Goal: Navigation & Orientation: Find specific page/section

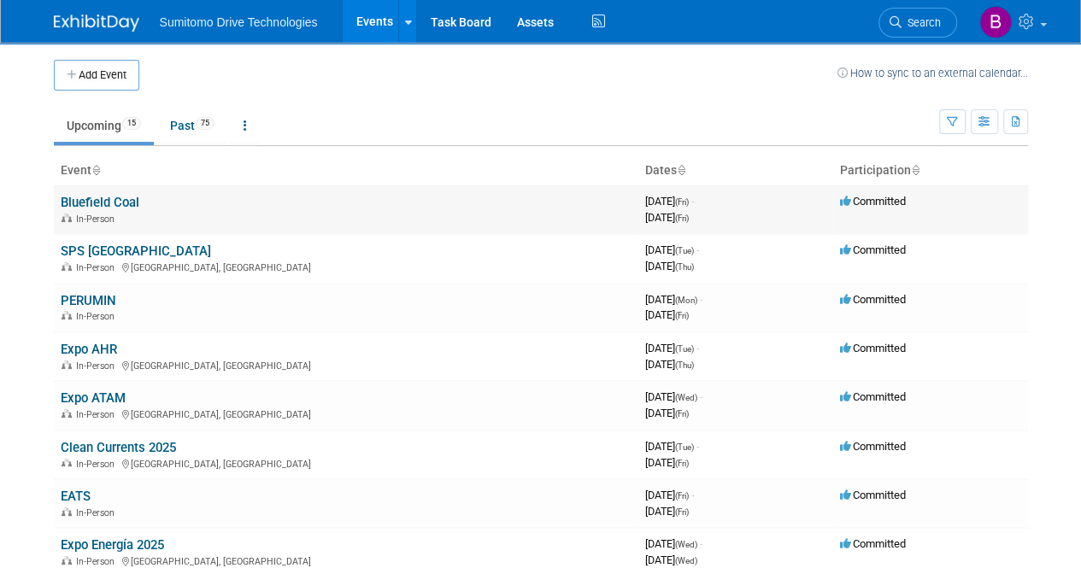
click at [72, 201] on link "Bluefield Coal" at bounding box center [100, 202] width 79 height 15
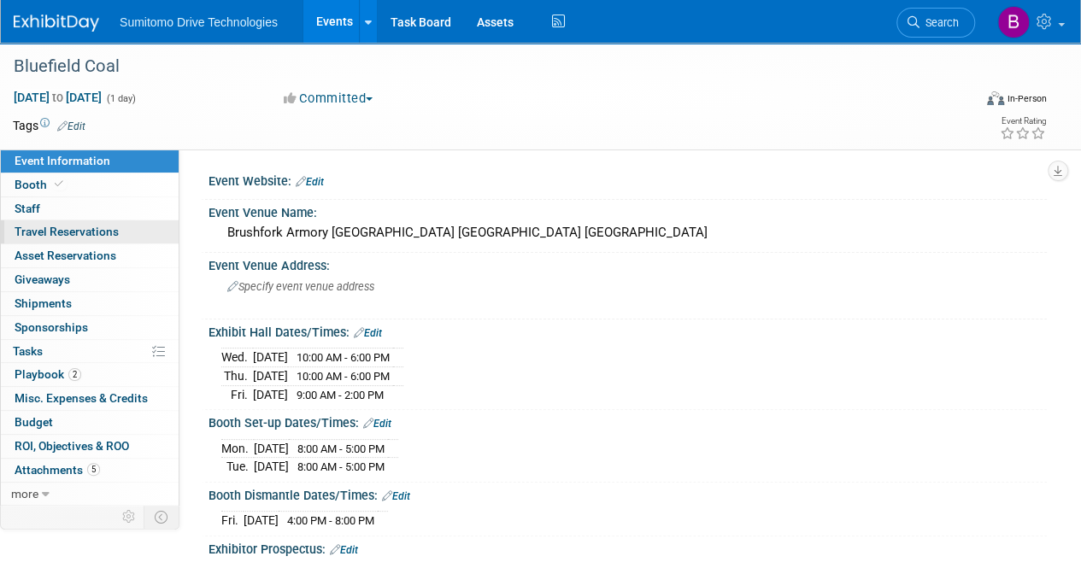
click at [74, 231] on span "Travel Reservations 0" at bounding box center [67, 232] width 104 height 14
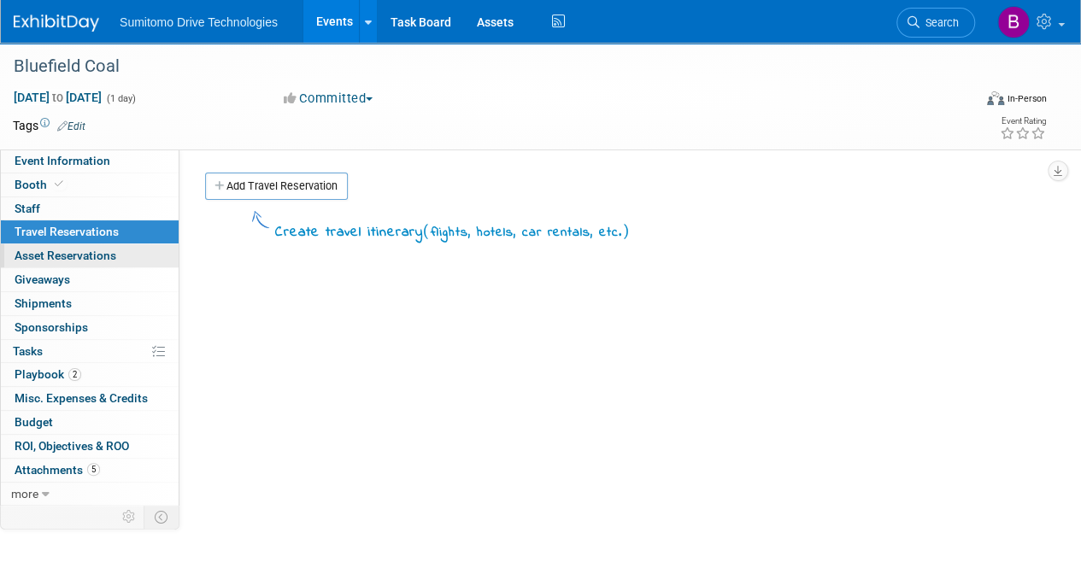
click at [84, 250] on span "Asset Reservations 0" at bounding box center [66, 256] width 102 height 14
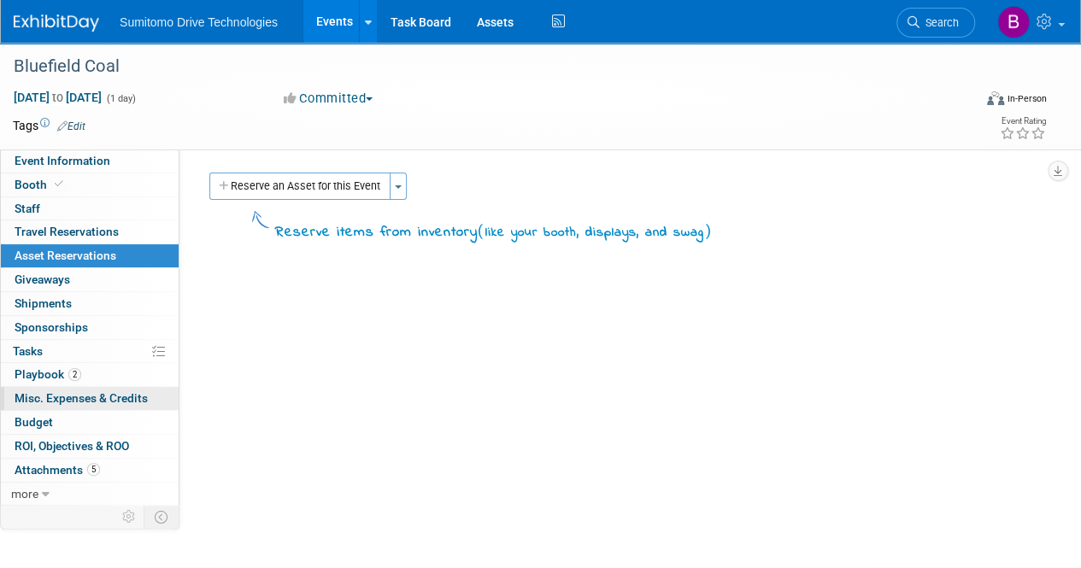
click at [124, 396] on span "Misc. Expenses & Credits 0" at bounding box center [81, 398] width 133 height 14
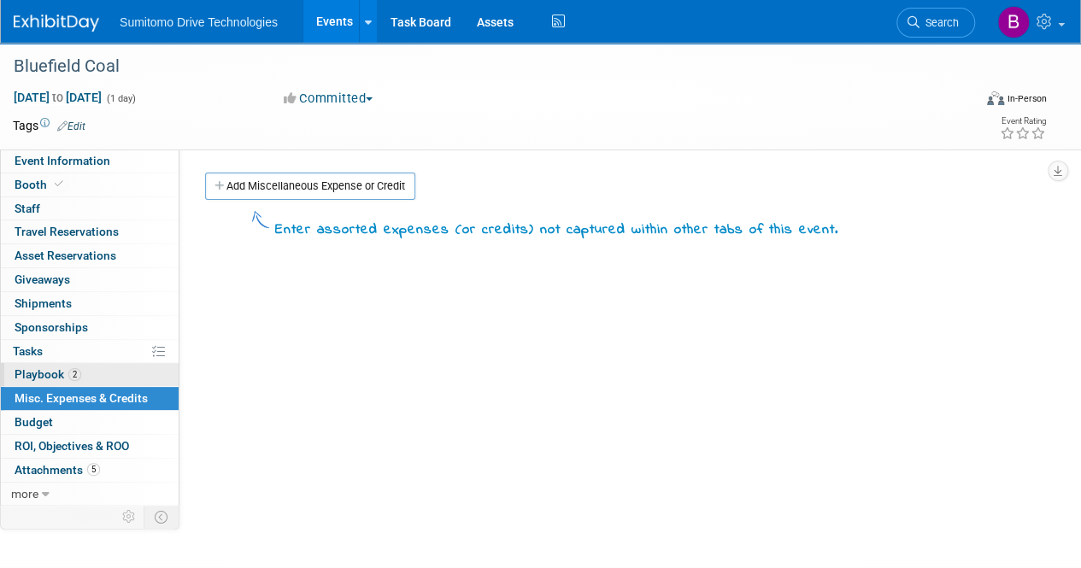
click at [101, 363] on link "2 Playbook 2" at bounding box center [90, 374] width 178 height 23
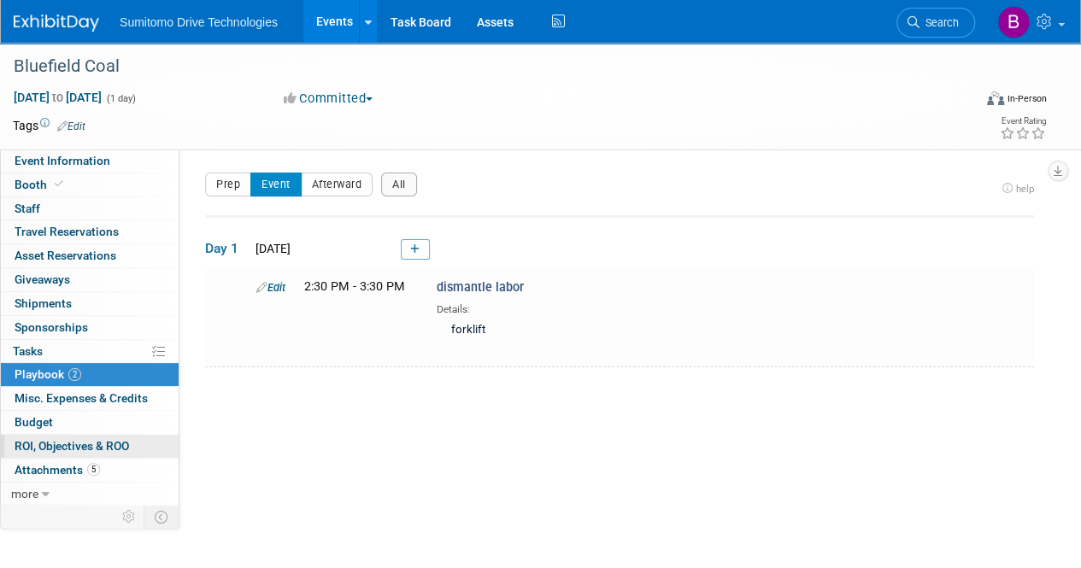
click at [128, 442] on span "ROI, Objectives & ROO 0" at bounding box center [72, 446] width 114 height 14
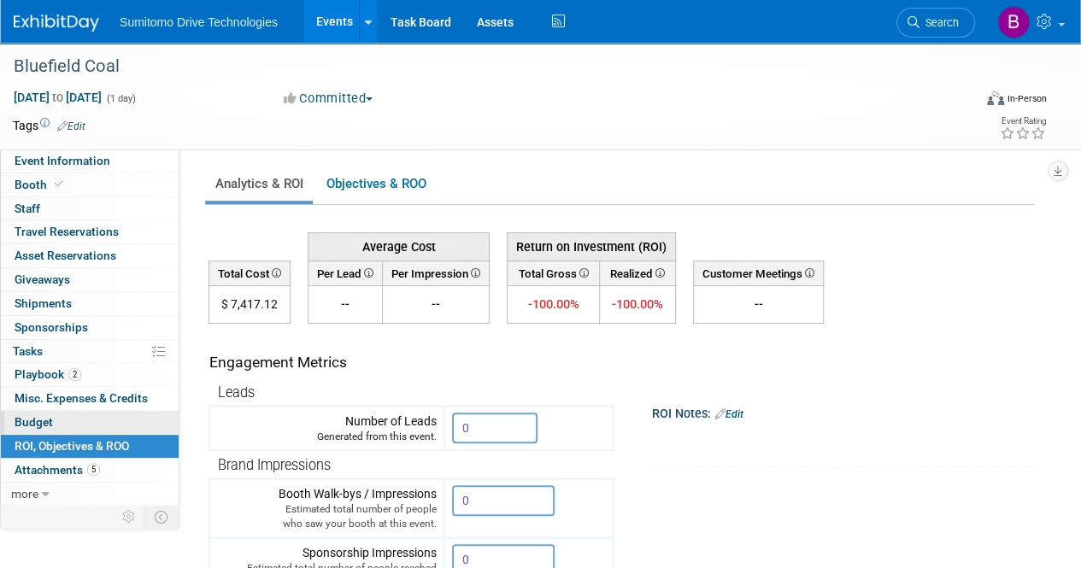
click at [131, 418] on link "Budget" at bounding box center [90, 422] width 178 height 23
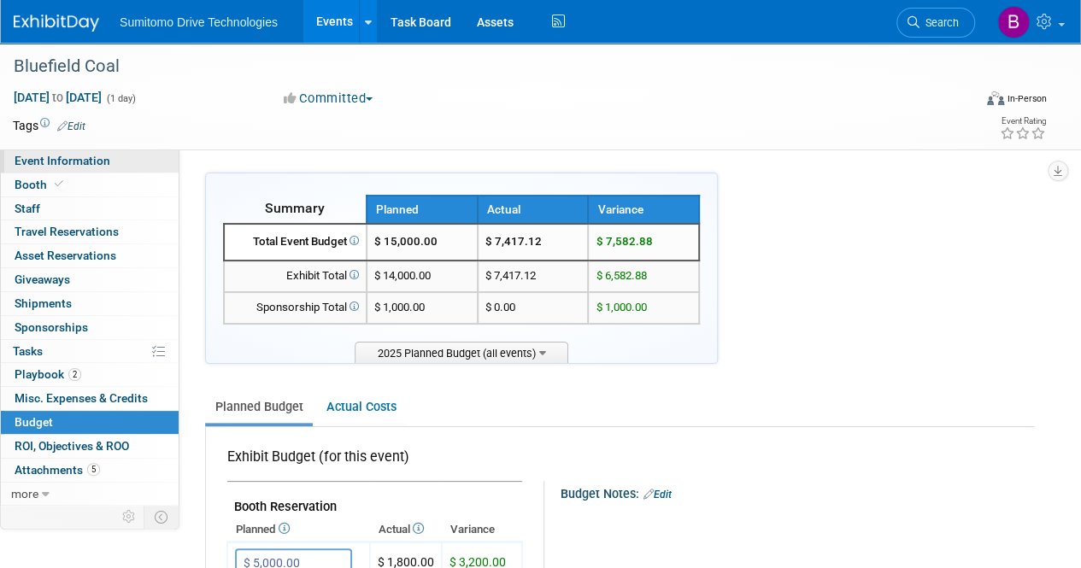
click at [82, 161] on span "Event Information" at bounding box center [63, 161] width 96 height 14
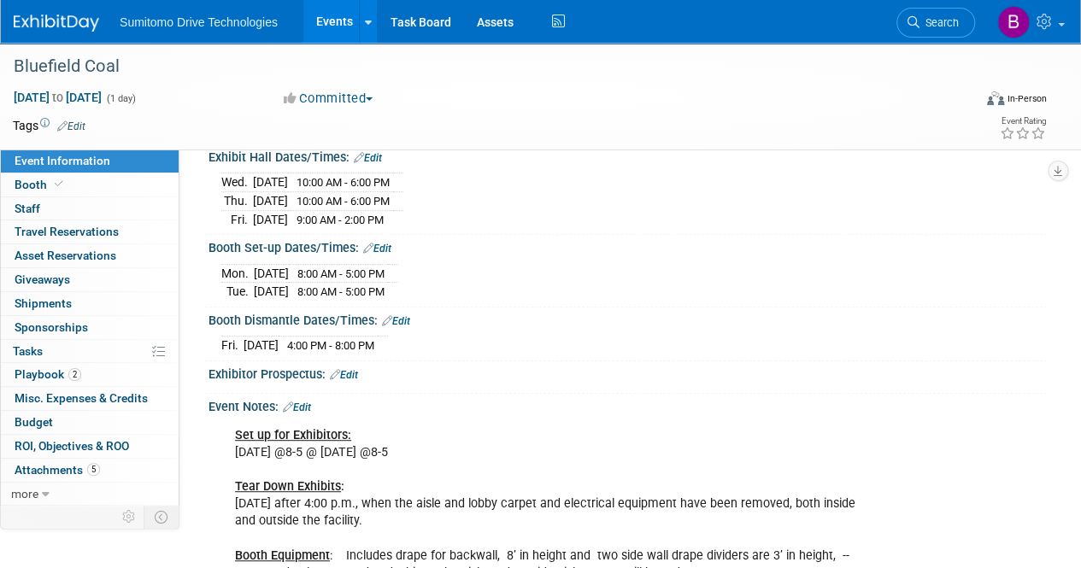
scroll to position [513, 0]
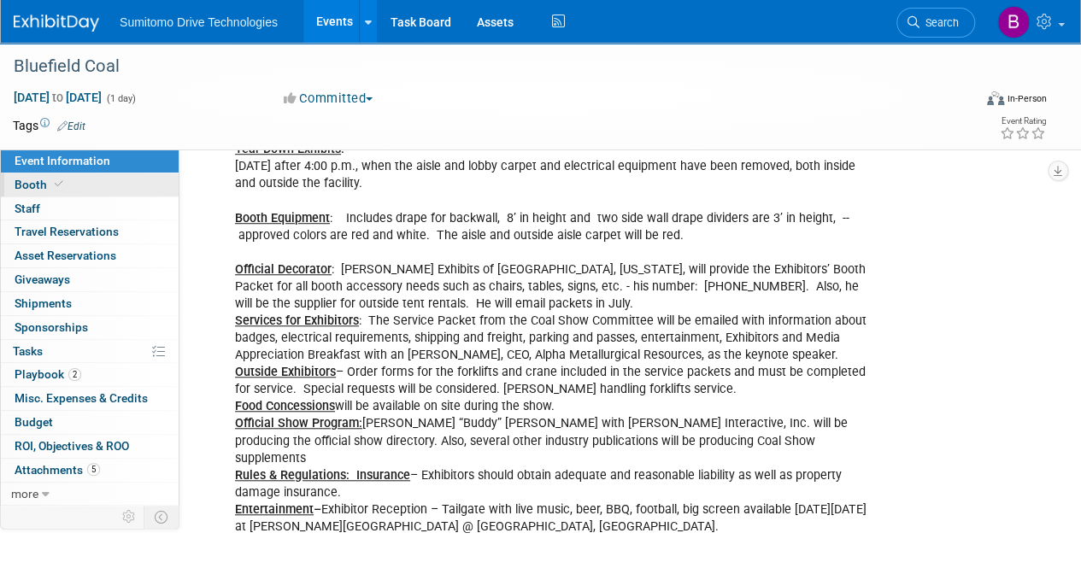
click at [100, 179] on link "Booth" at bounding box center [90, 184] width 178 height 23
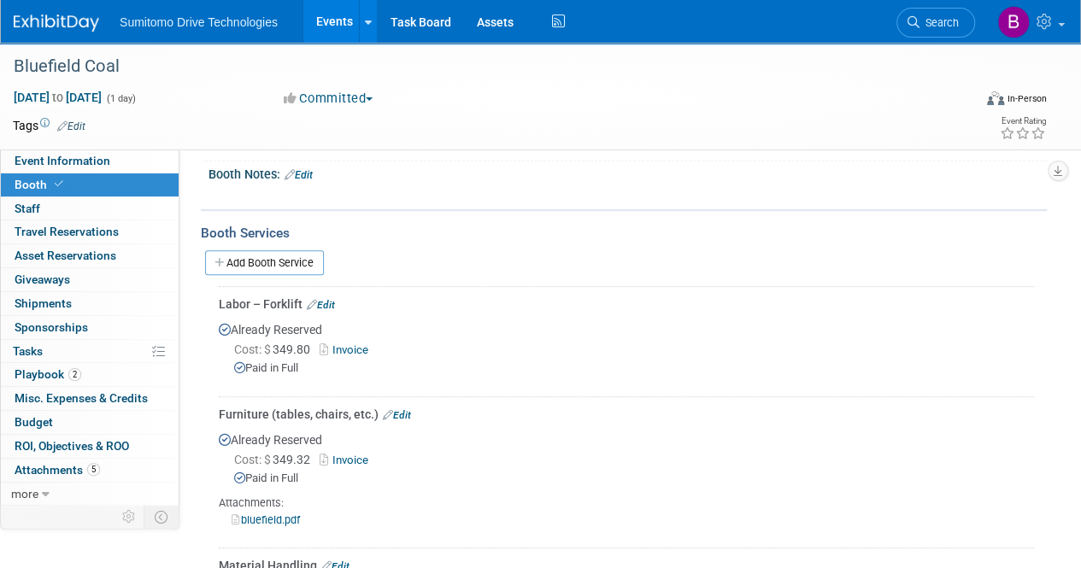
scroll to position [508, 0]
